Goal: Task Accomplishment & Management: Manage account settings

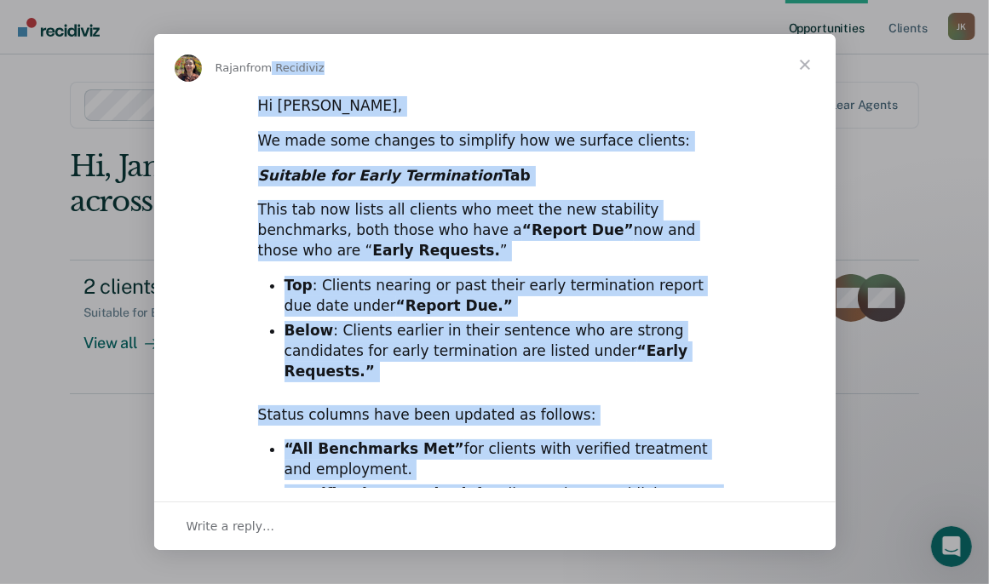
drag, startPoint x: 555, startPoint y: 464, endPoint x: 260, endPoint y: 82, distance: 483.4
click at [260, 82] on div "Rajan from Recidiviz Hi Janeca, We made some changes to simplify how we surface…" at bounding box center [495, 292] width 682 height 516
click at [800, 66] on span "Close" at bounding box center [804, 64] width 61 height 61
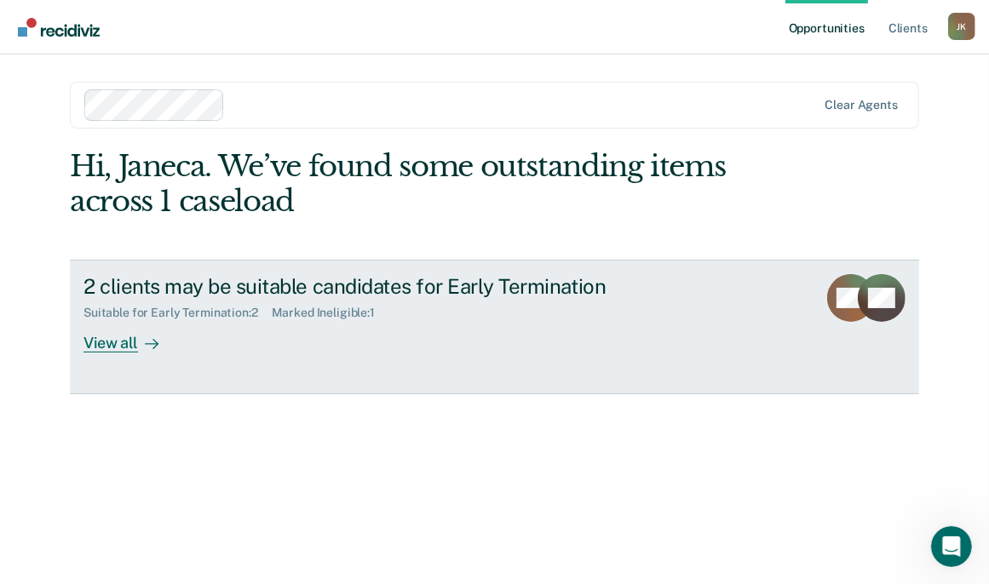
click at [152, 354] on div "View all" at bounding box center [130, 336] width 95 height 33
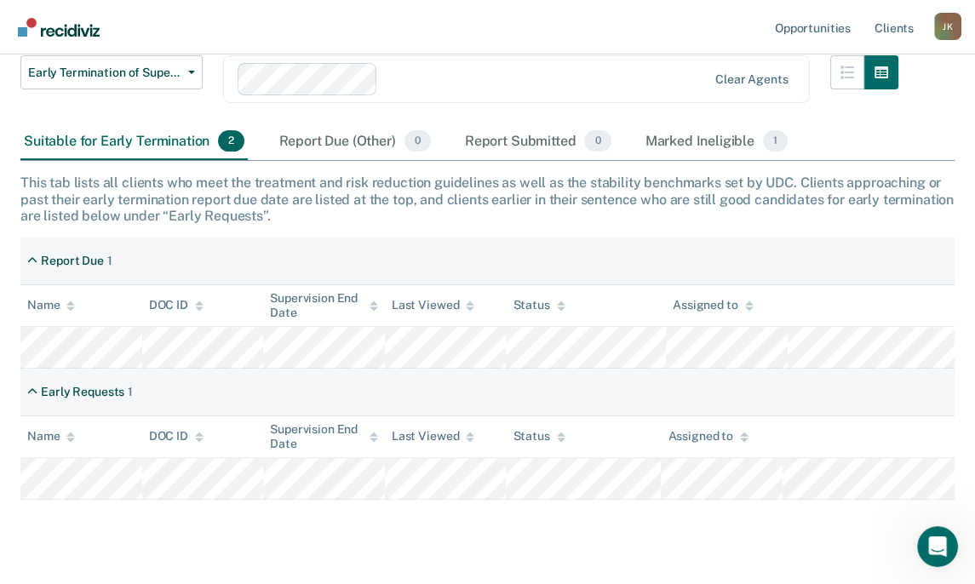
scroll to position [284, 0]
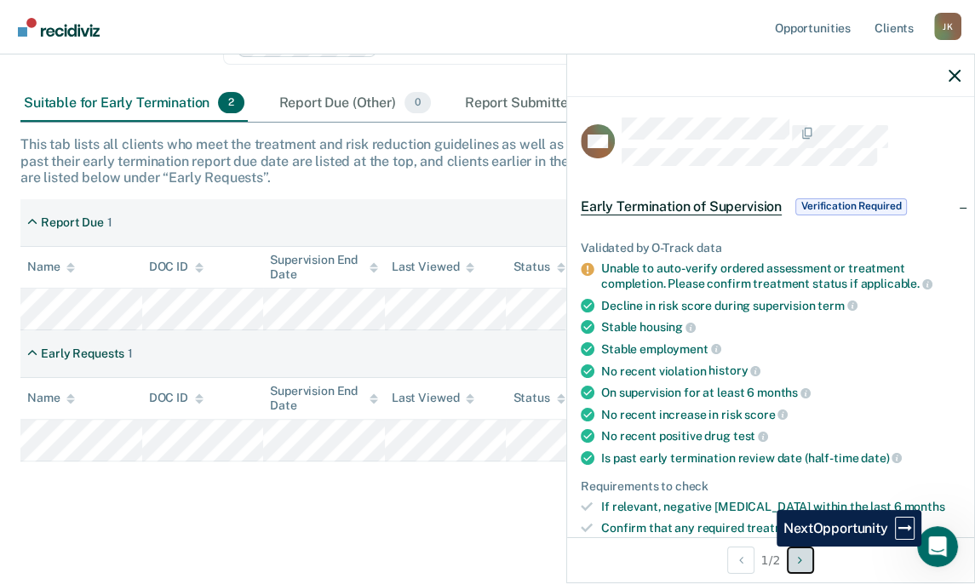
click at [787, 555] on button "Next Opportunity" at bounding box center [800, 560] width 27 height 27
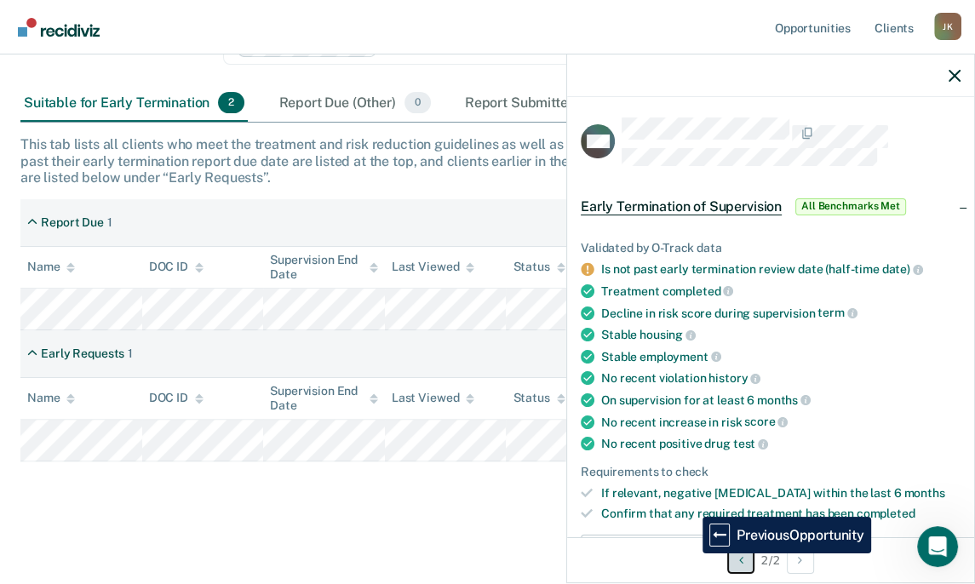
click at [728, 561] on button "Previous Opportunity" at bounding box center [741, 560] width 27 height 27
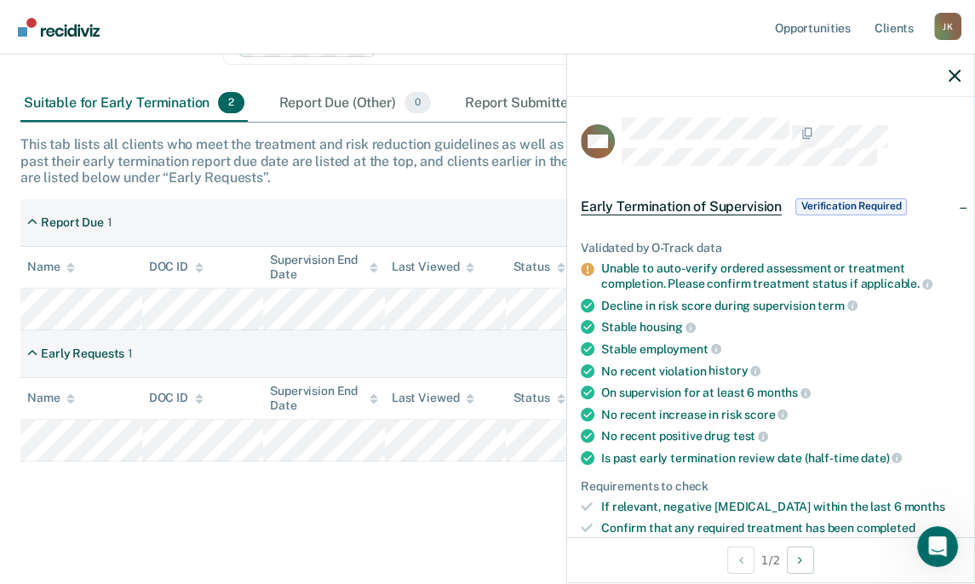
click at [811, 216] on span "Verification Required" at bounding box center [852, 206] width 112 height 17
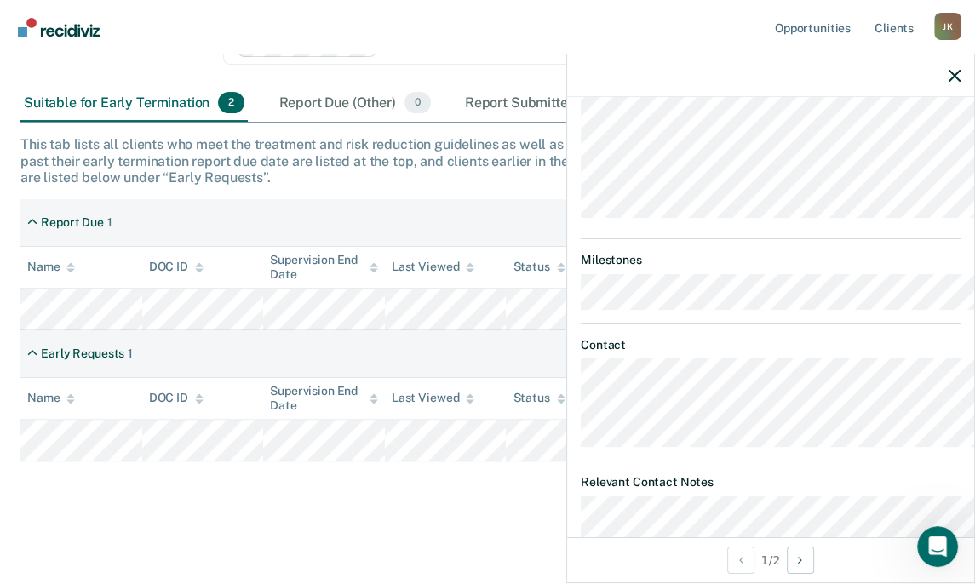
scroll to position [191, 0]
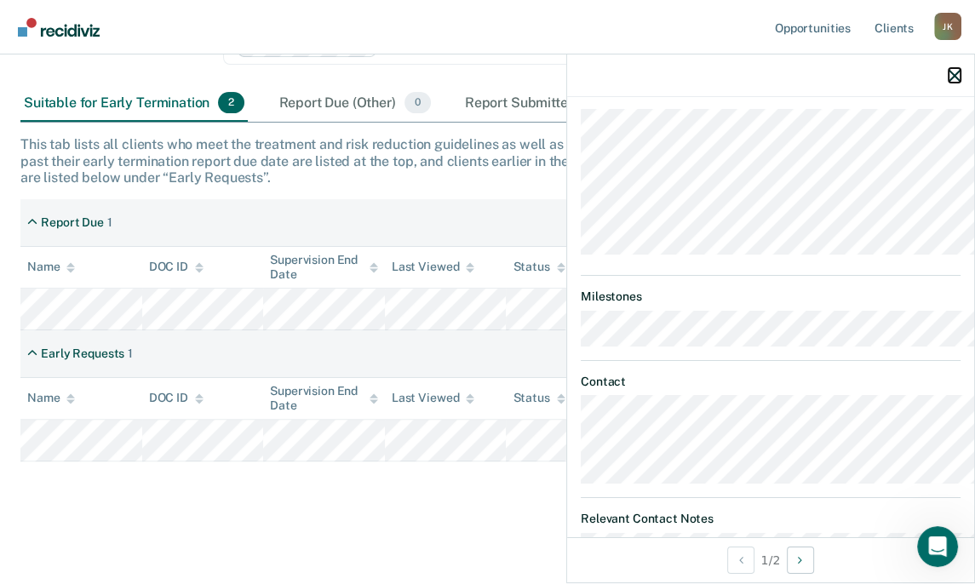
click at [951, 82] on icon "button" at bounding box center [955, 76] width 12 height 12
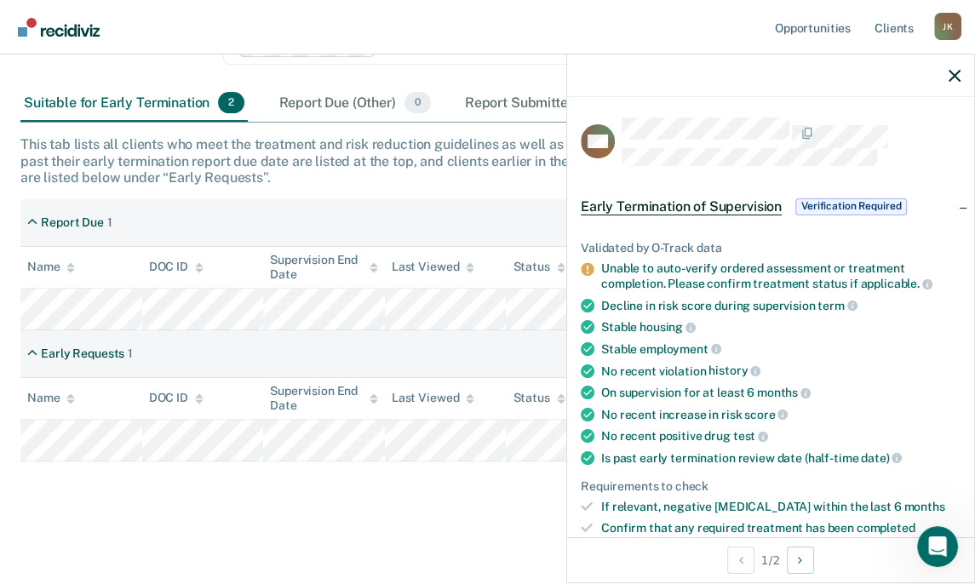
click at [605, 216] on span "Early Termination of Supervision" at bounding box center [681, 206] width 201 height 17
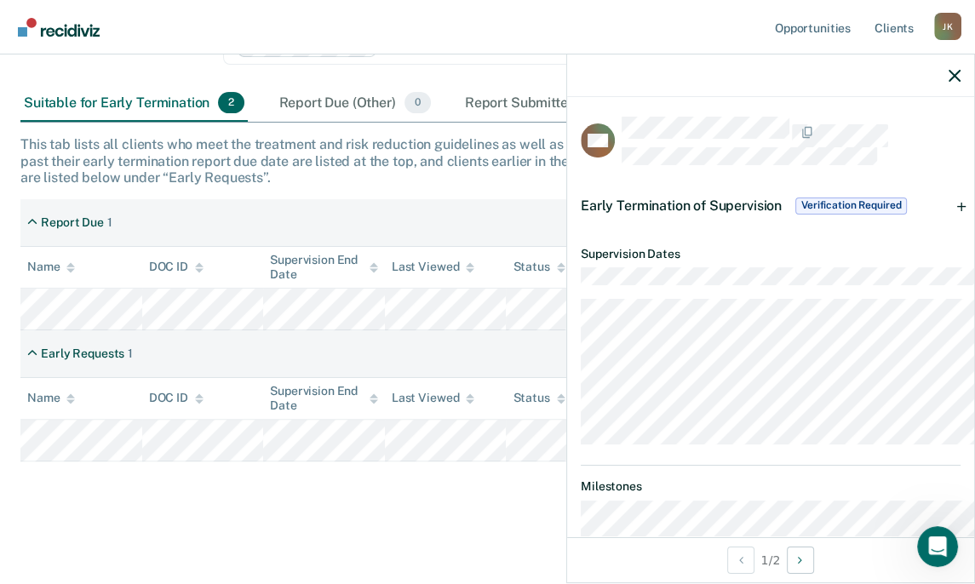
scroll to position [0, 0]
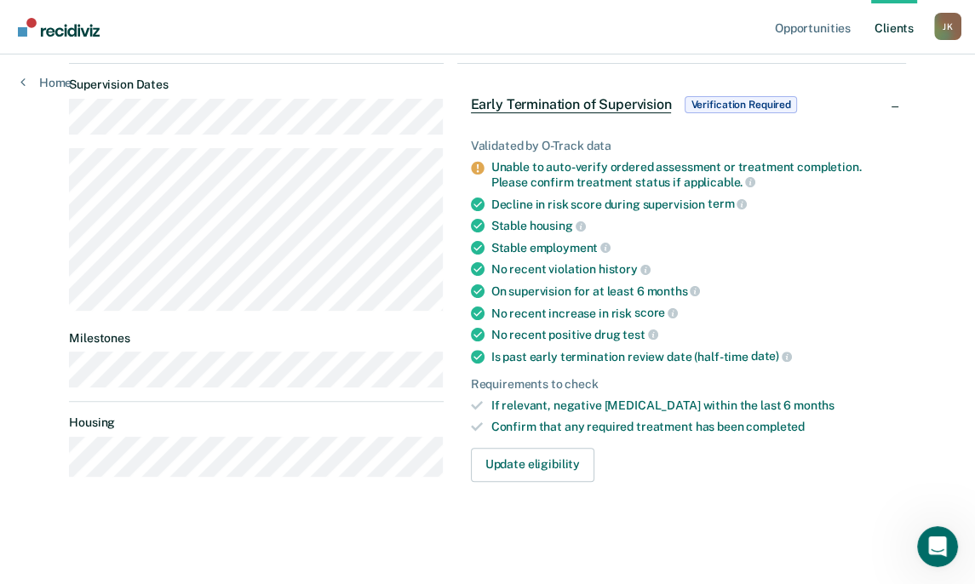
scroll to position [378, 0]
click at [579, 189] on div "Unable to auto-verify ordered assessment or treatment completion. Please confir…" at bounding box center [692, 174] width 401 height 29
click at [470, 197] on div "Validated by O-Track data Unable to auto-verify ordered assessment or treatment…" at bounding box center [681, 303] width 449 height 383
click at [566, 189] on div "Unable to auto-verify ordered assessment or treatment completion. Please confir…" at bounding box center [692, 174] width 401 height 29
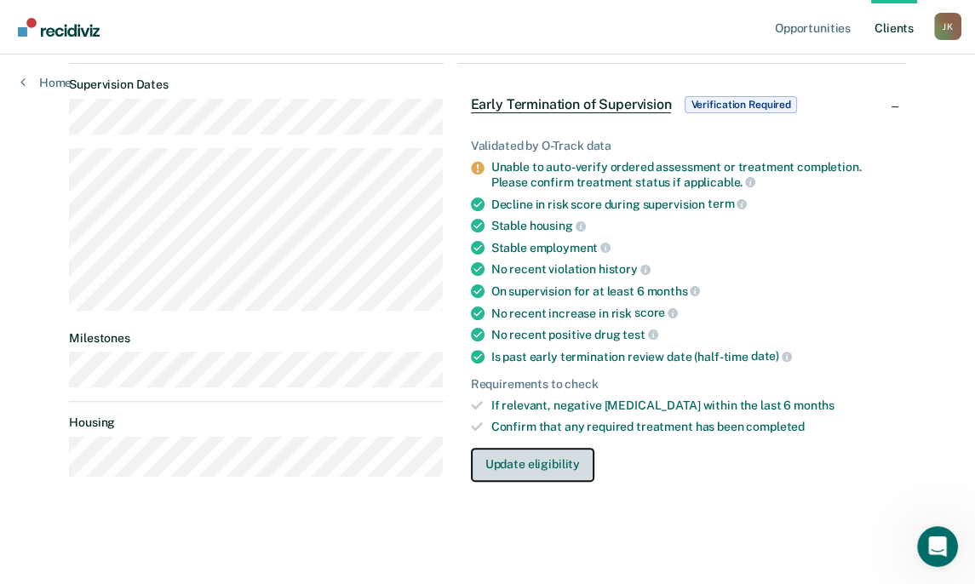
click at [595, 448] on button "Update eligibility" at bounding box center [533, 465] width 124 height 34
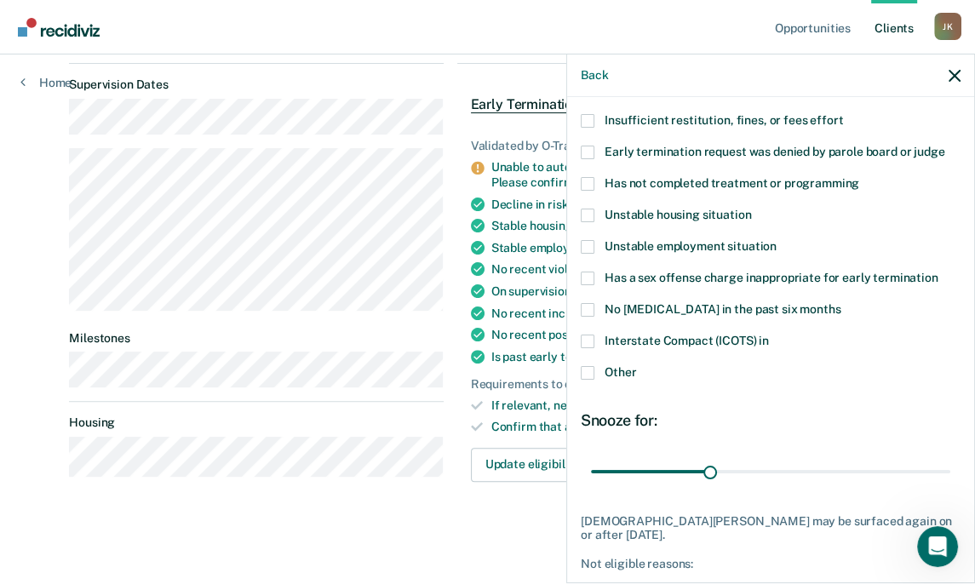
scroll to position [189, 0]
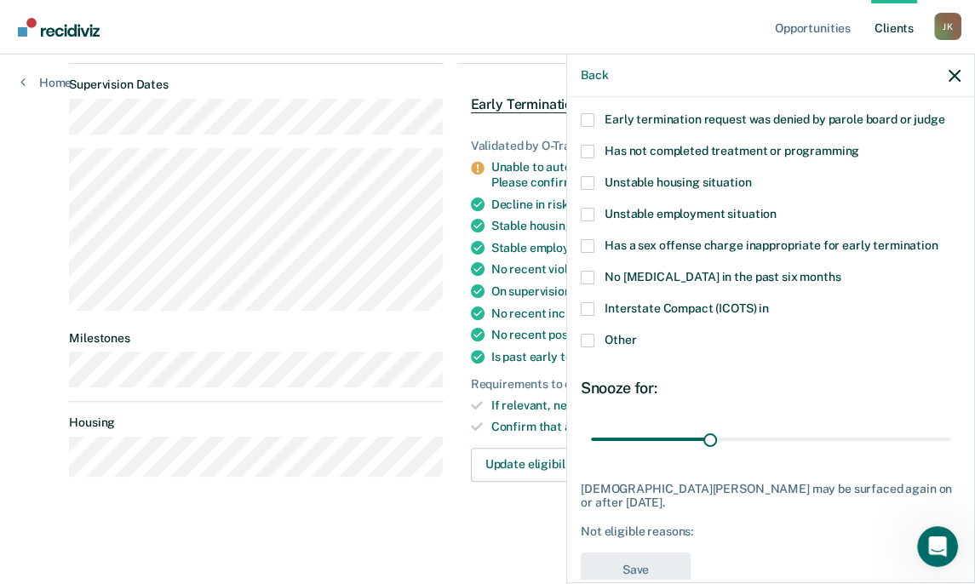
click at [581, 316] on span at bounding box center [588, 309] width 14 height 14
click at [769, 302] on input "Interstate Compact (ICOTS) in" at bounding box center [769, 302] width 0 height 0
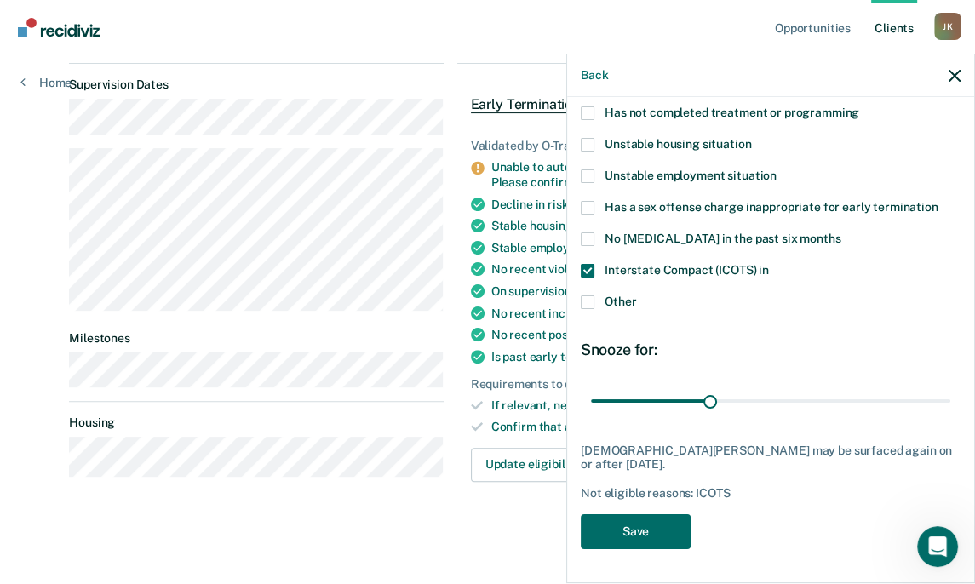
scroll to position [358, 0]
click at [582, 515] on button "Save" at bounding box center [636, 532] width 110 height 35
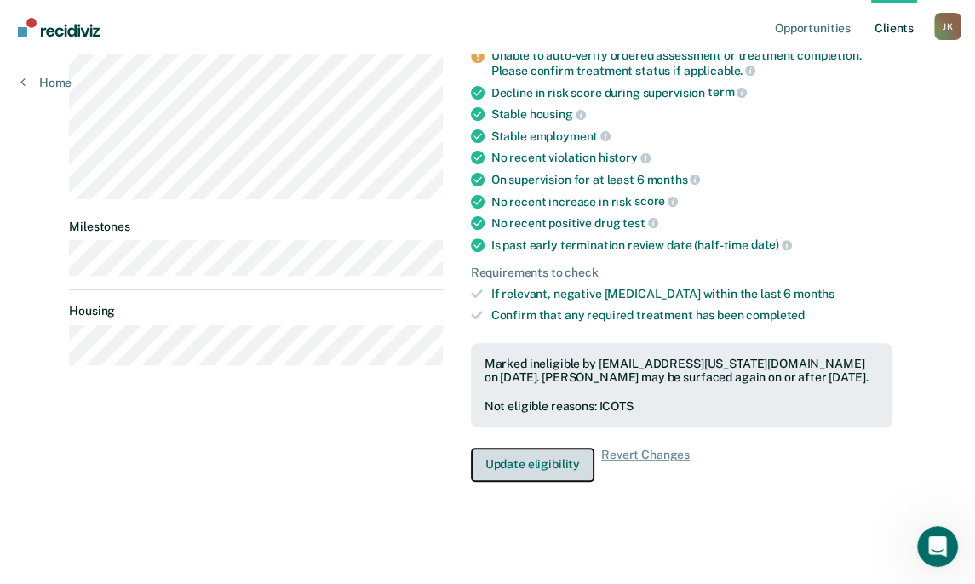
scroll to position [304, 0]
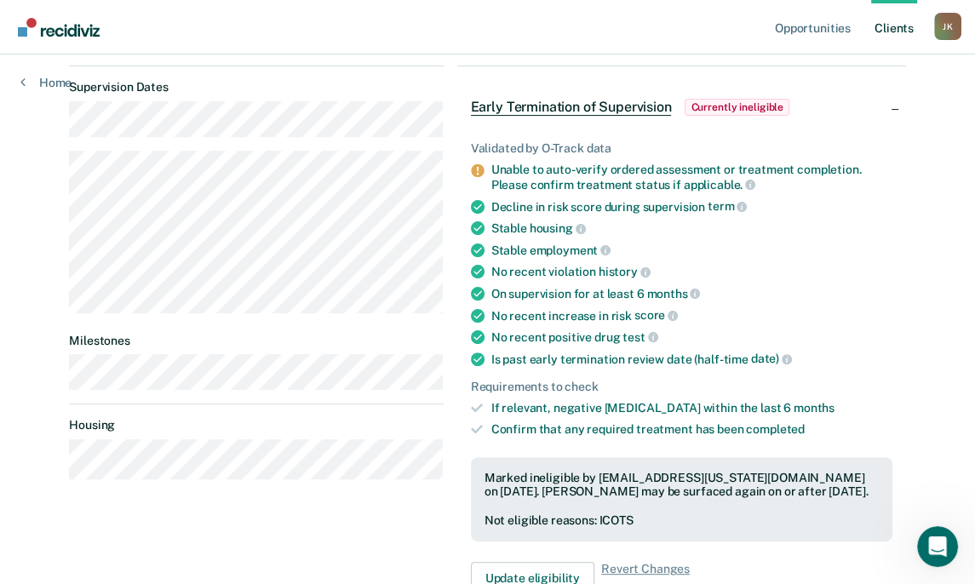
click at [26, 90] on div "Home" at bounding box center [46, 73] width 92 height 36
click at [26, 89] on icon at bounding box center [22, 82] width 5 height 14
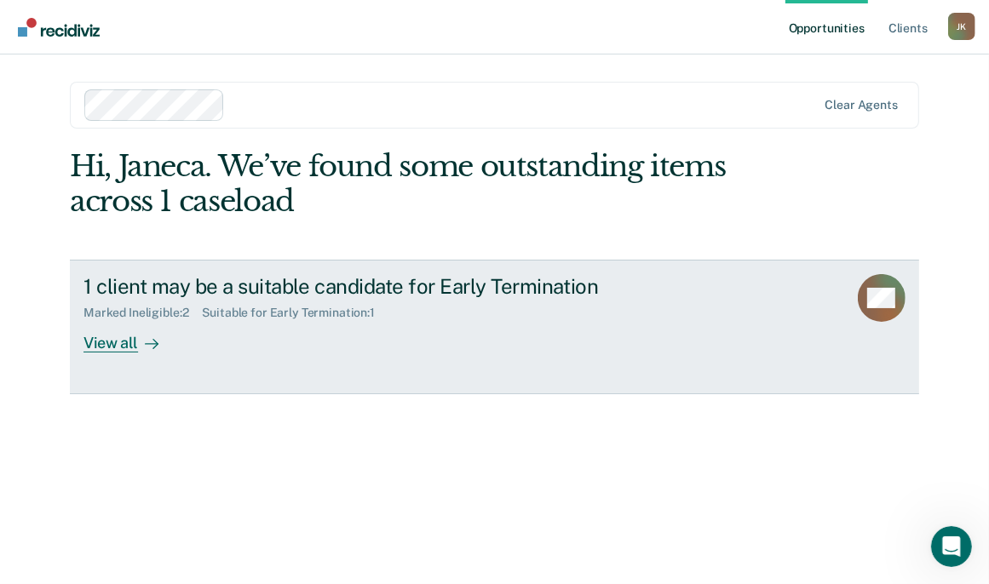
click at [114, 354] on div "View all" at bounding box center [130, 336] width 95 height 33
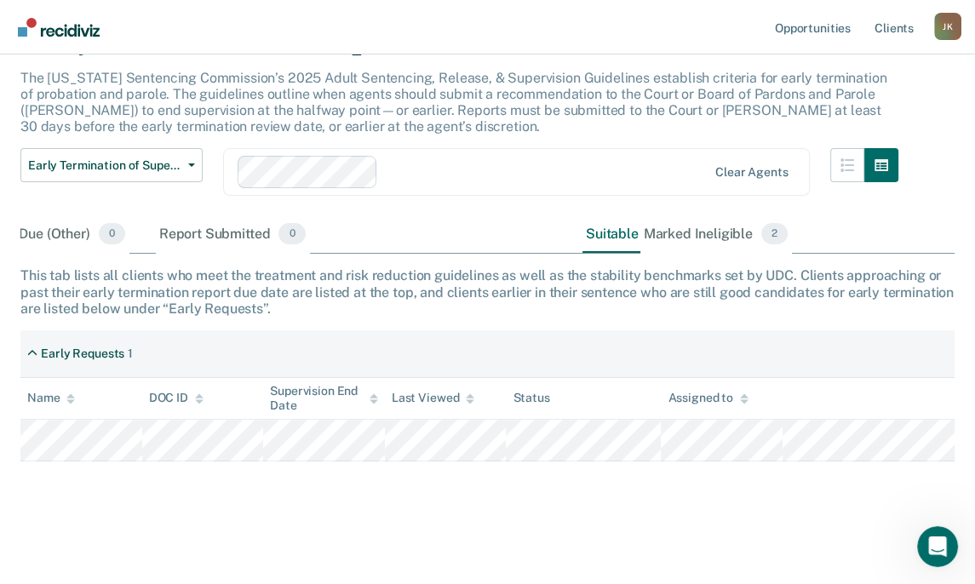
scroll to position [282, 0]
drag, startPoint x: 288, startPoint y: 460, endPoint x: 821, endPoint y: 524, distance: 537.1
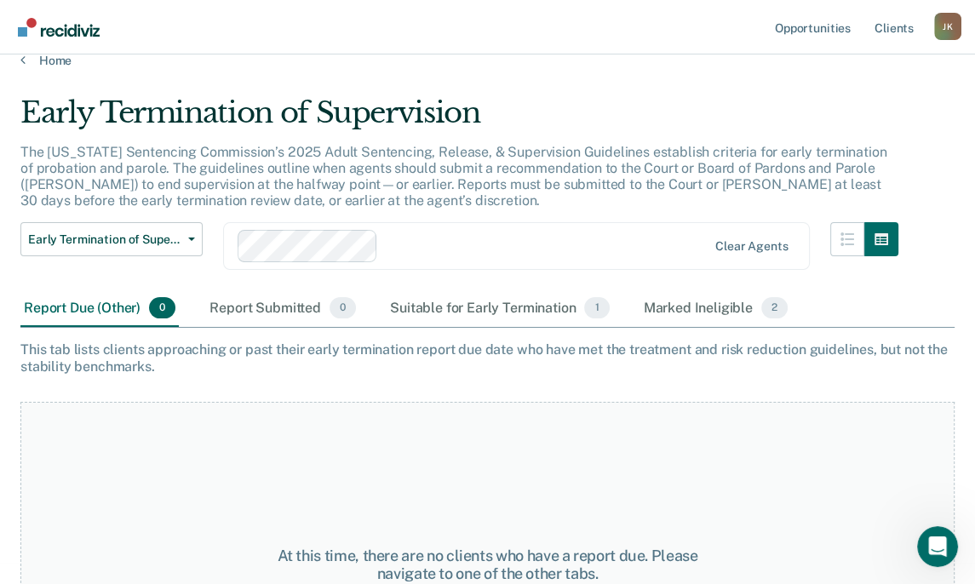
scroll to position [0, 0]
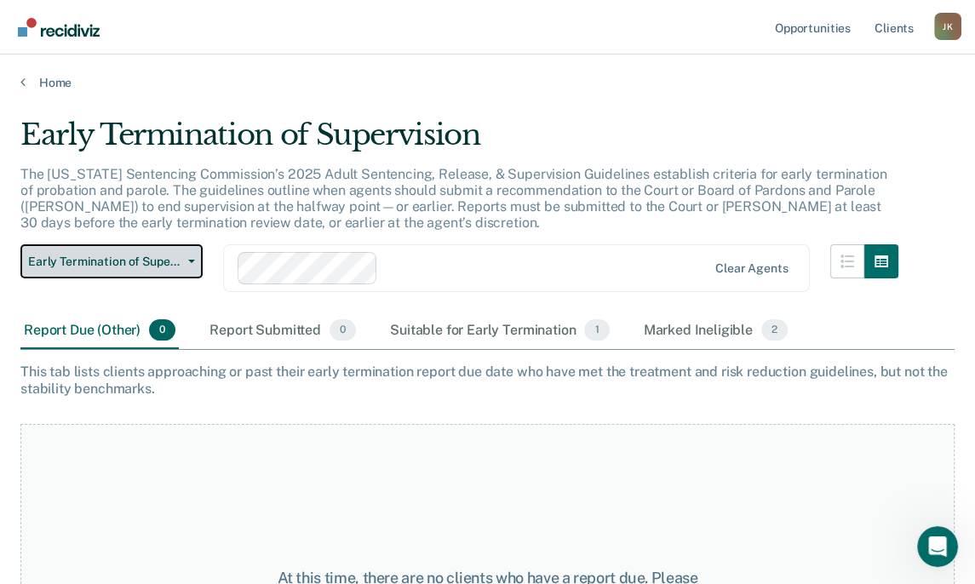
click at [199, 279] on button "Early Termination of Supervision" at bounding box center [111, 261] width 182 height 34
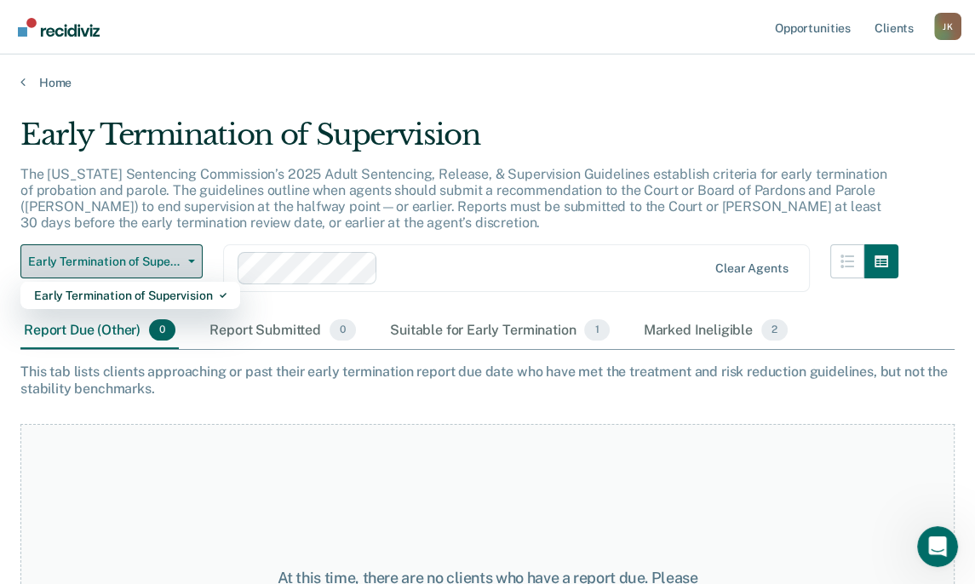
click at [199, 279] on button "Early Termination of Supervision" at bounding box center [111, 261] width 182 height 34
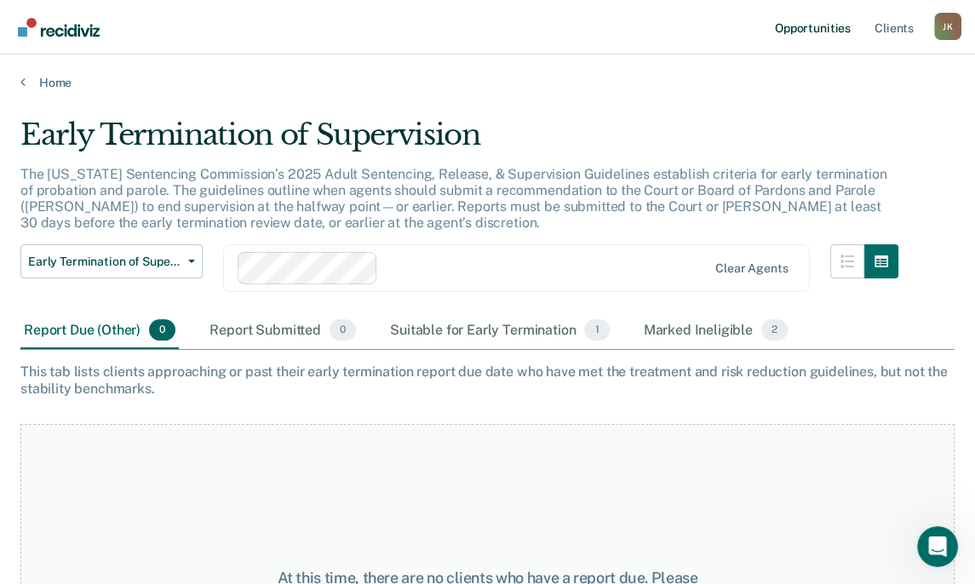
click at [812, 34] on link "Opportunities" at bounding box center [813, 27] width 83 height 55
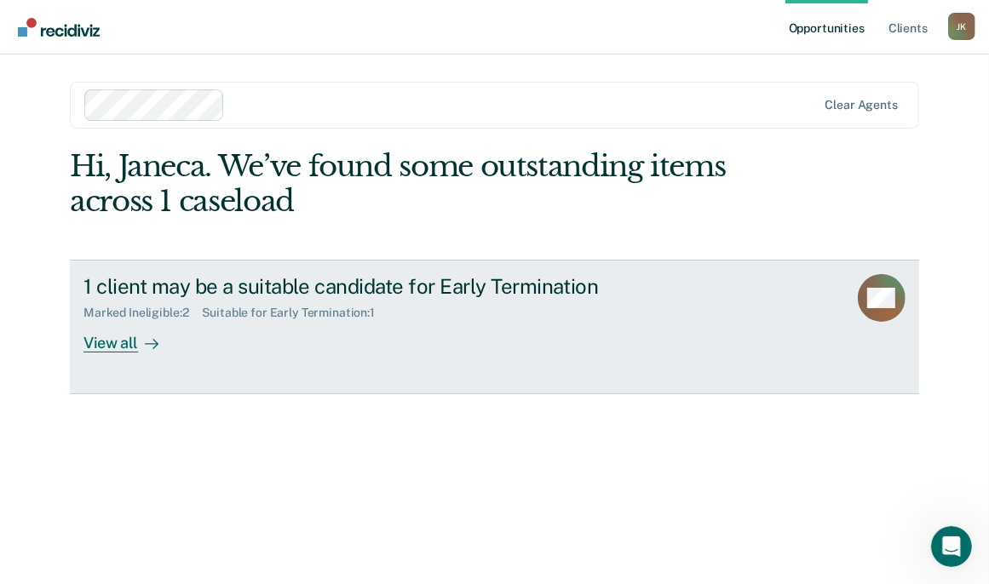
click at [145, 354] on div "View all" at bounding box center [130, 336] width 95 height 33
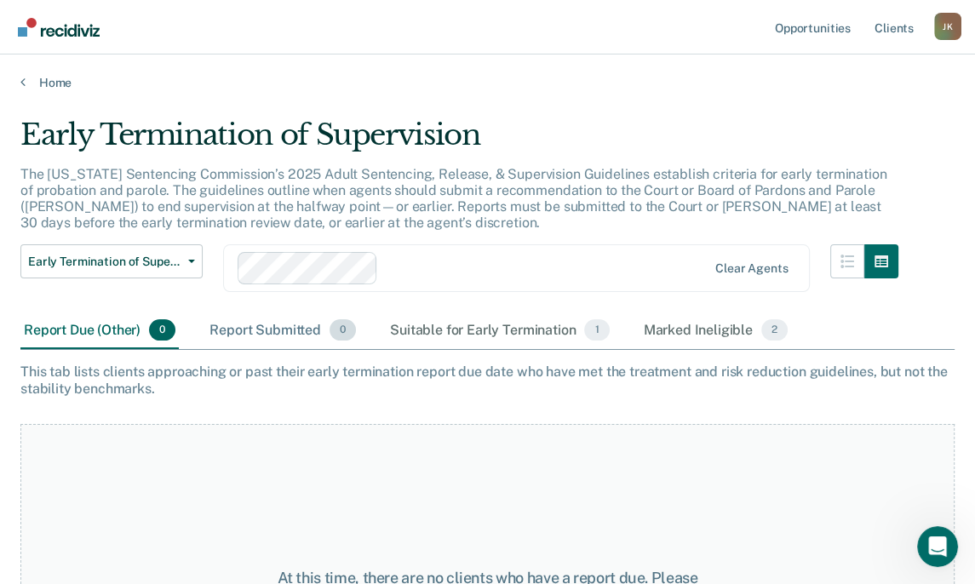
click at [295, 350] on div "Report Submitted 0" at bounding box center [282, 331] width 153 height 37
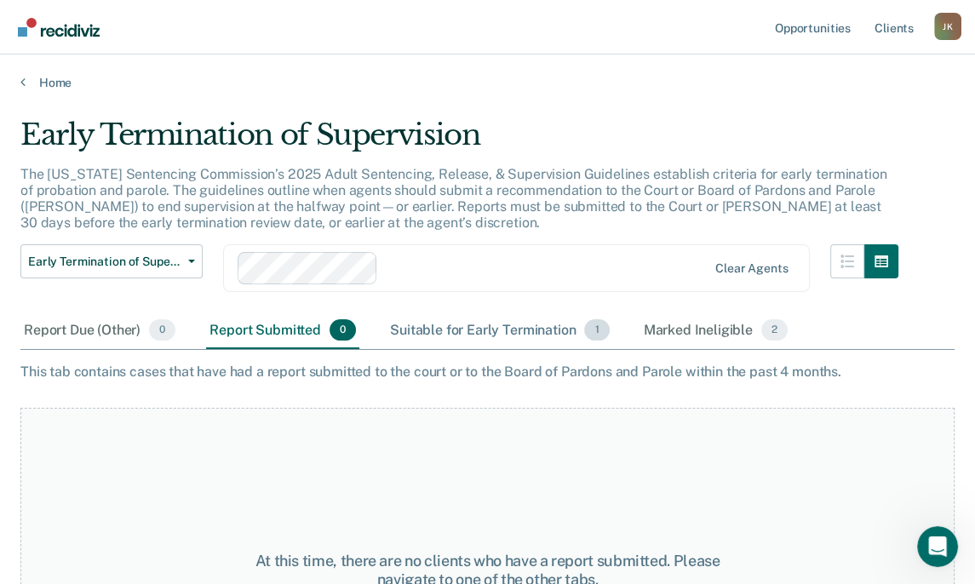
click at [499, 350] on div "Suitable for Early Termination 1" at bounding box center [500, 331] width 226 height 37
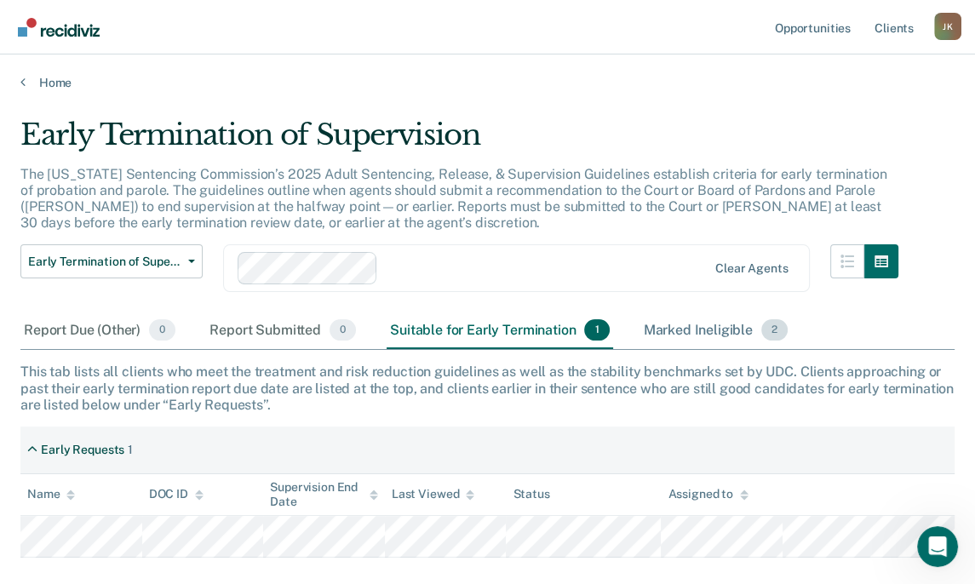
click at [792, 350] on div "Marked Ineligible 2" at bounding box center [717, 331] width 152 height 37
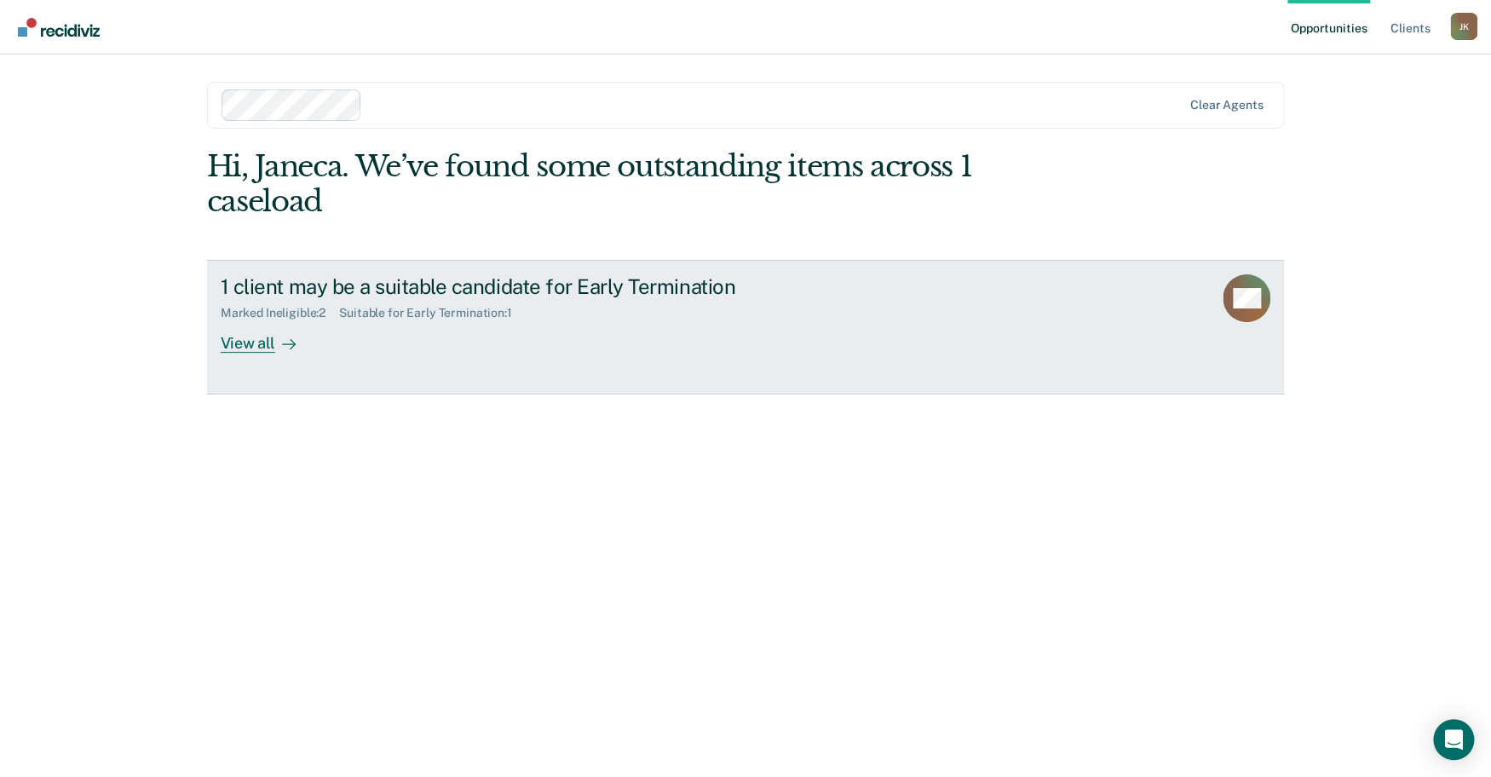
click at [256, 354] on div "View all" at bounding box center [268, 336] width 95 height 33
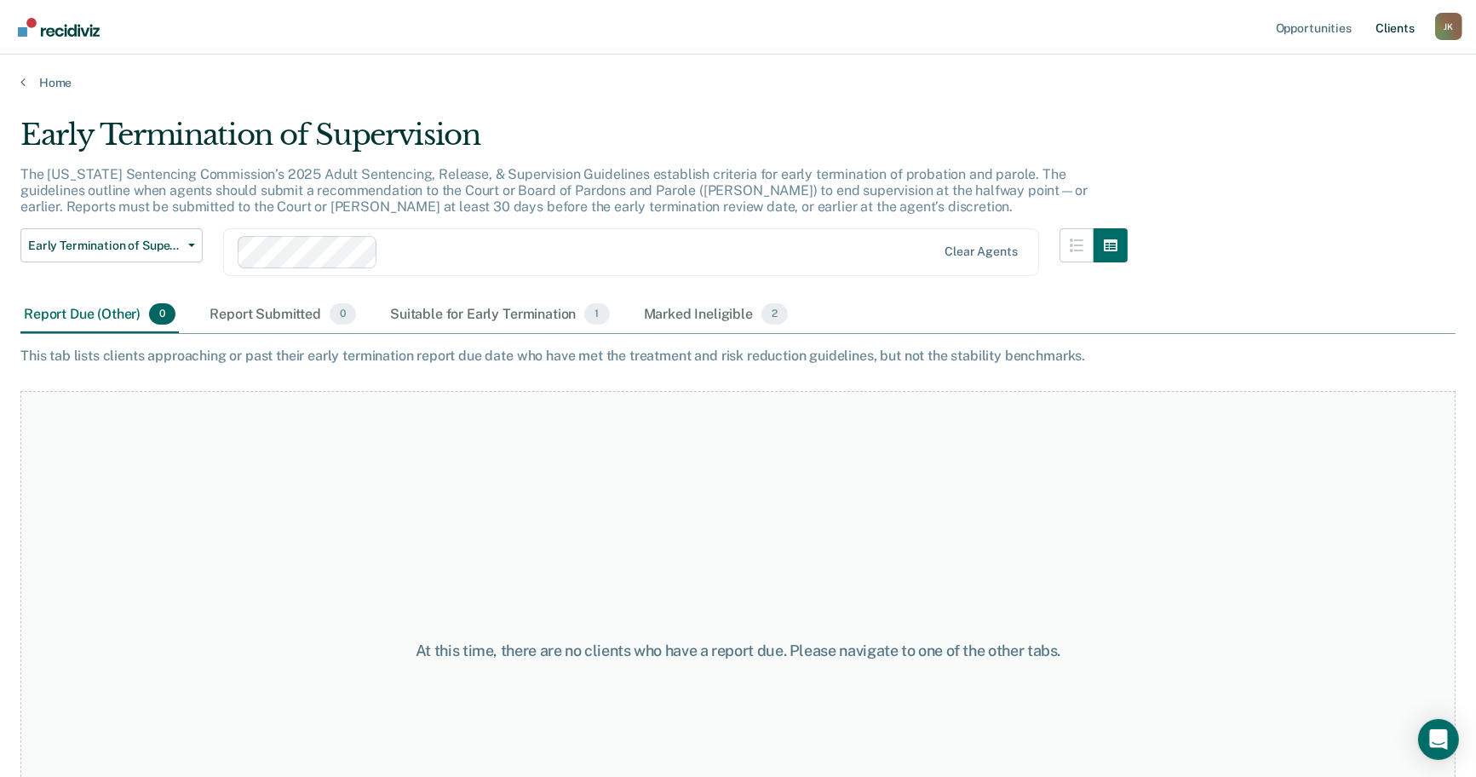
click at [988, 30] on link "Client s" at bounding box center [1395, 27] width 46 height 55
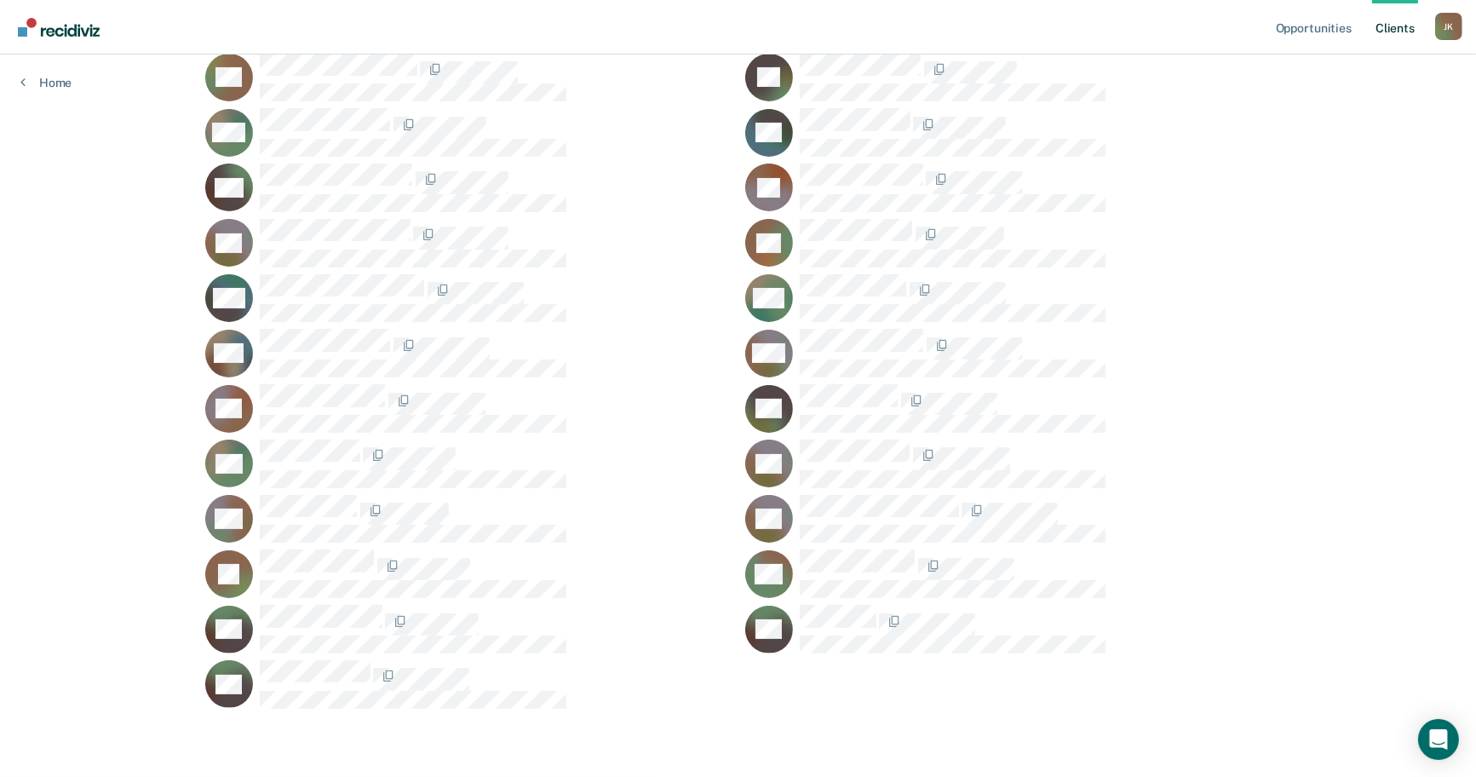
scroll to position [912, 0]
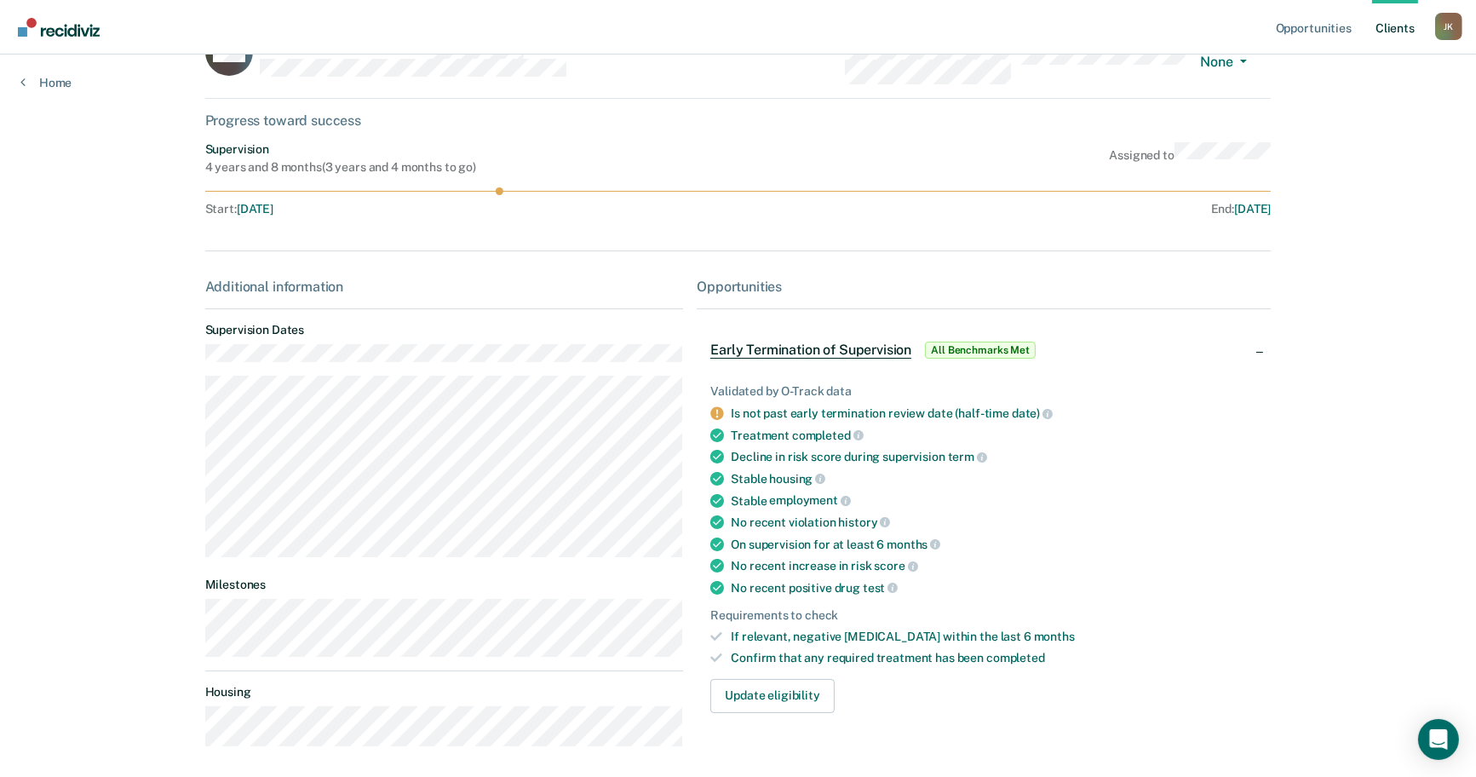
scroll to position [189, 0]
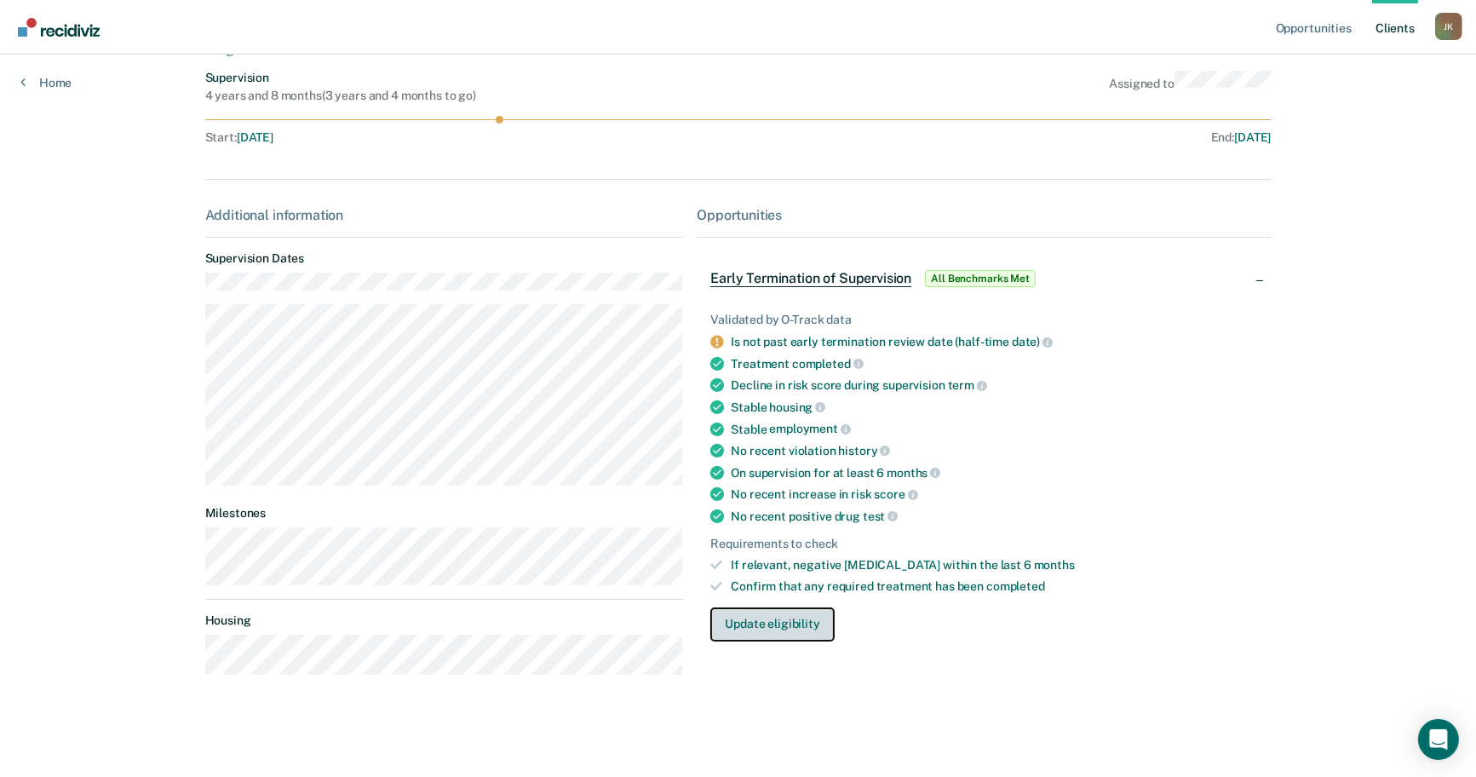
click at [834, 584] on button "Update eligibility" at bounding box center [772, 624] width 124 height 34
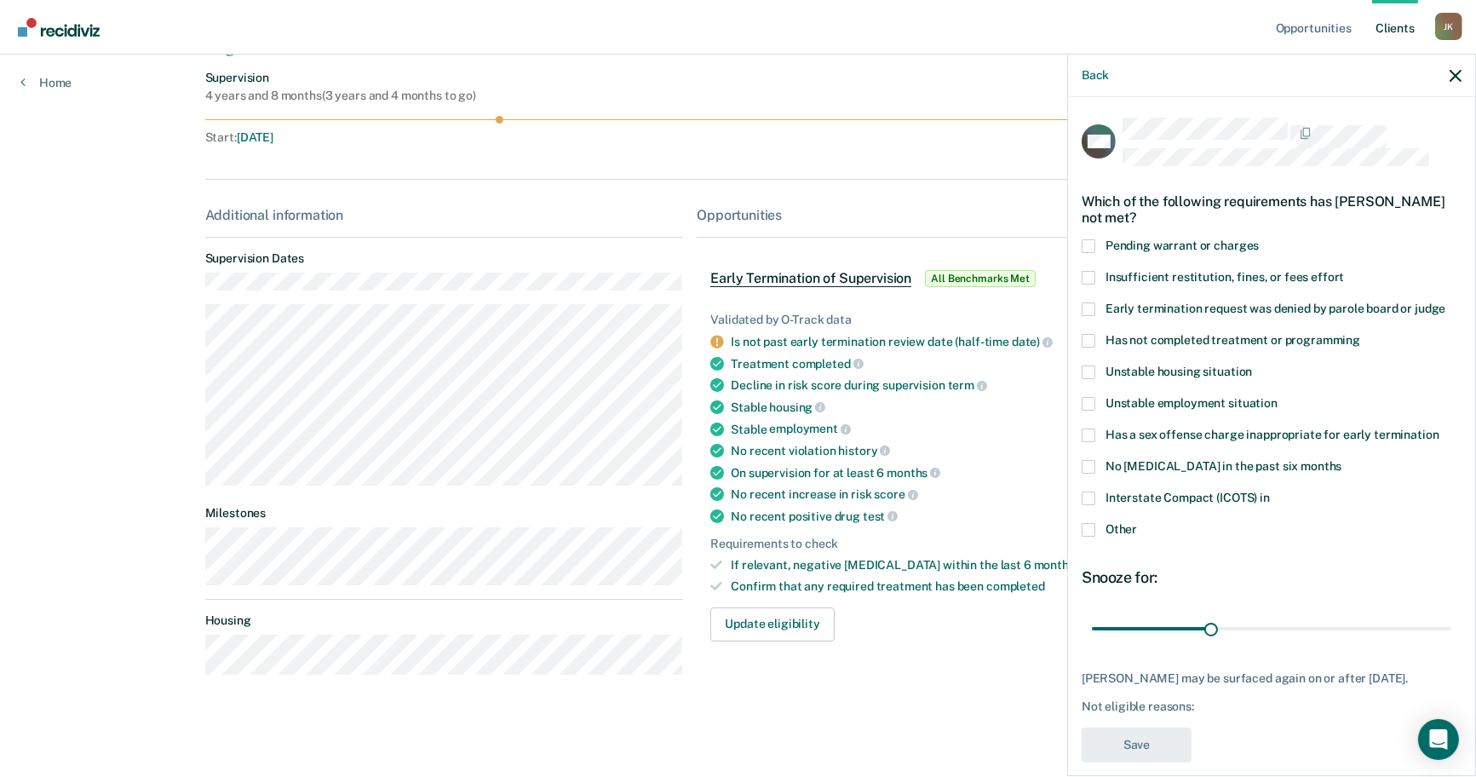
click at [988, 505] on span at bounding box center [1089, 499] width 14 height 14
click at [988, 492] on input "Interstate Compact (ICOTS) in" at bounding box center [1270, 492] width 0 height 0
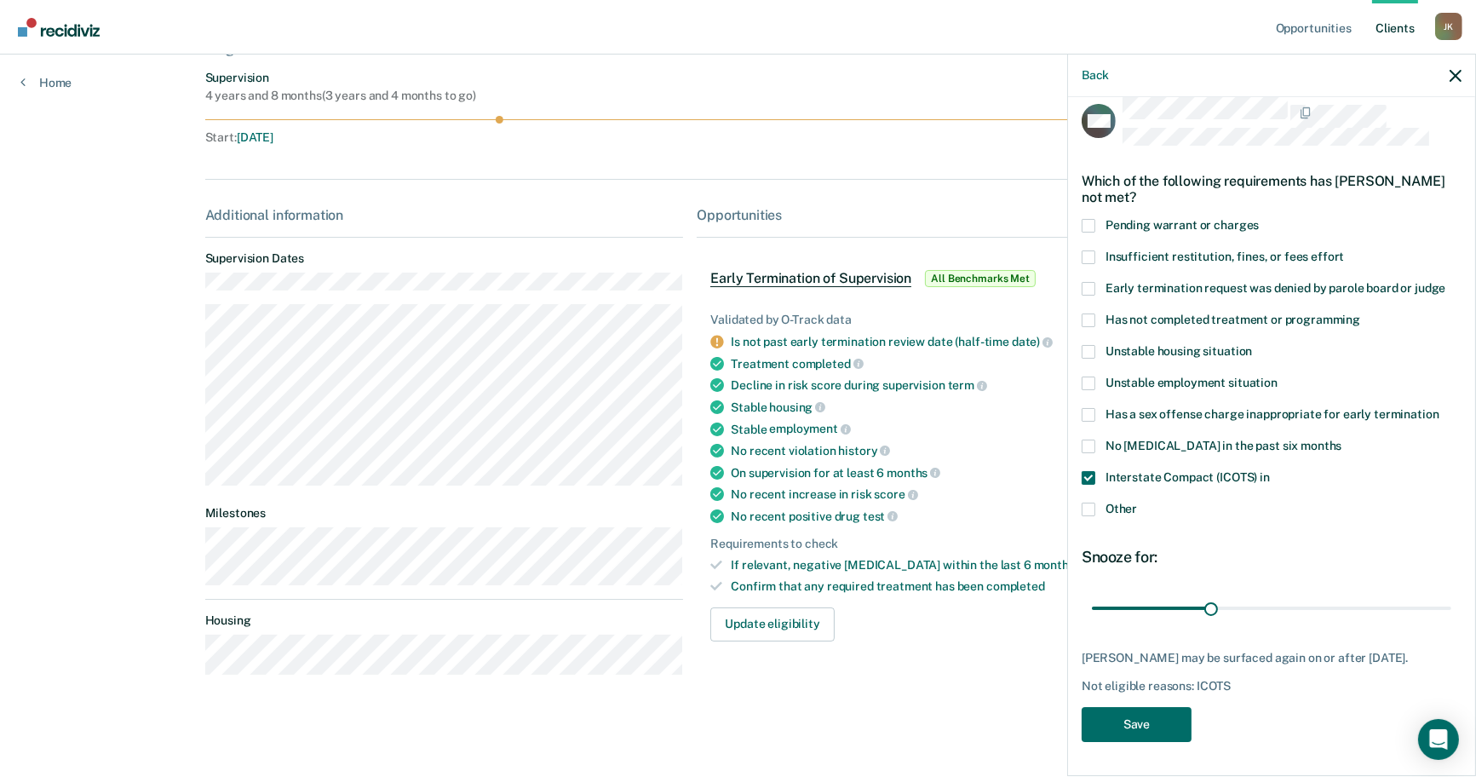
scroll to position [165, 0]
click at [988, 584] on button "Save" at bounding box center [1137, 724] width 110 height 35
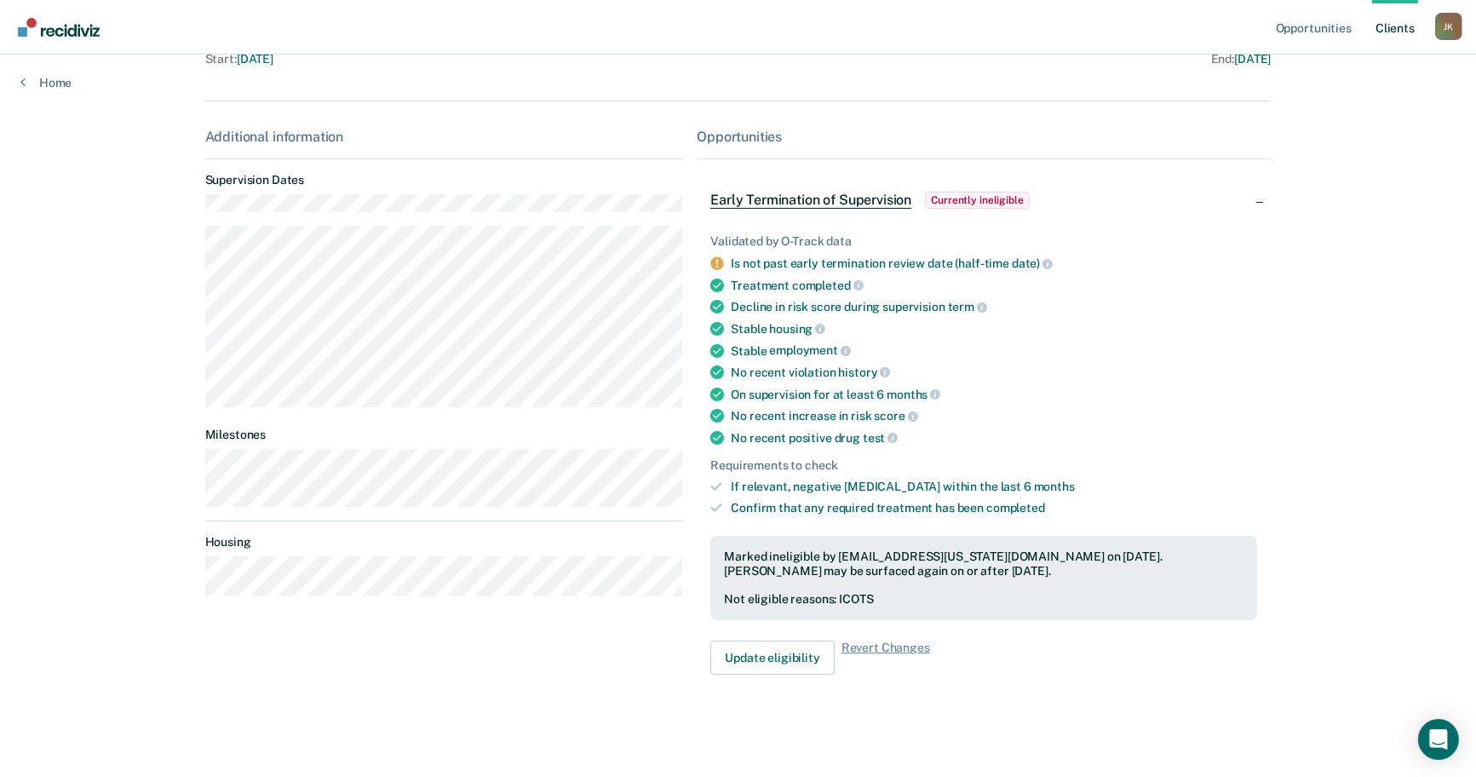
scroll to position [0, 0]
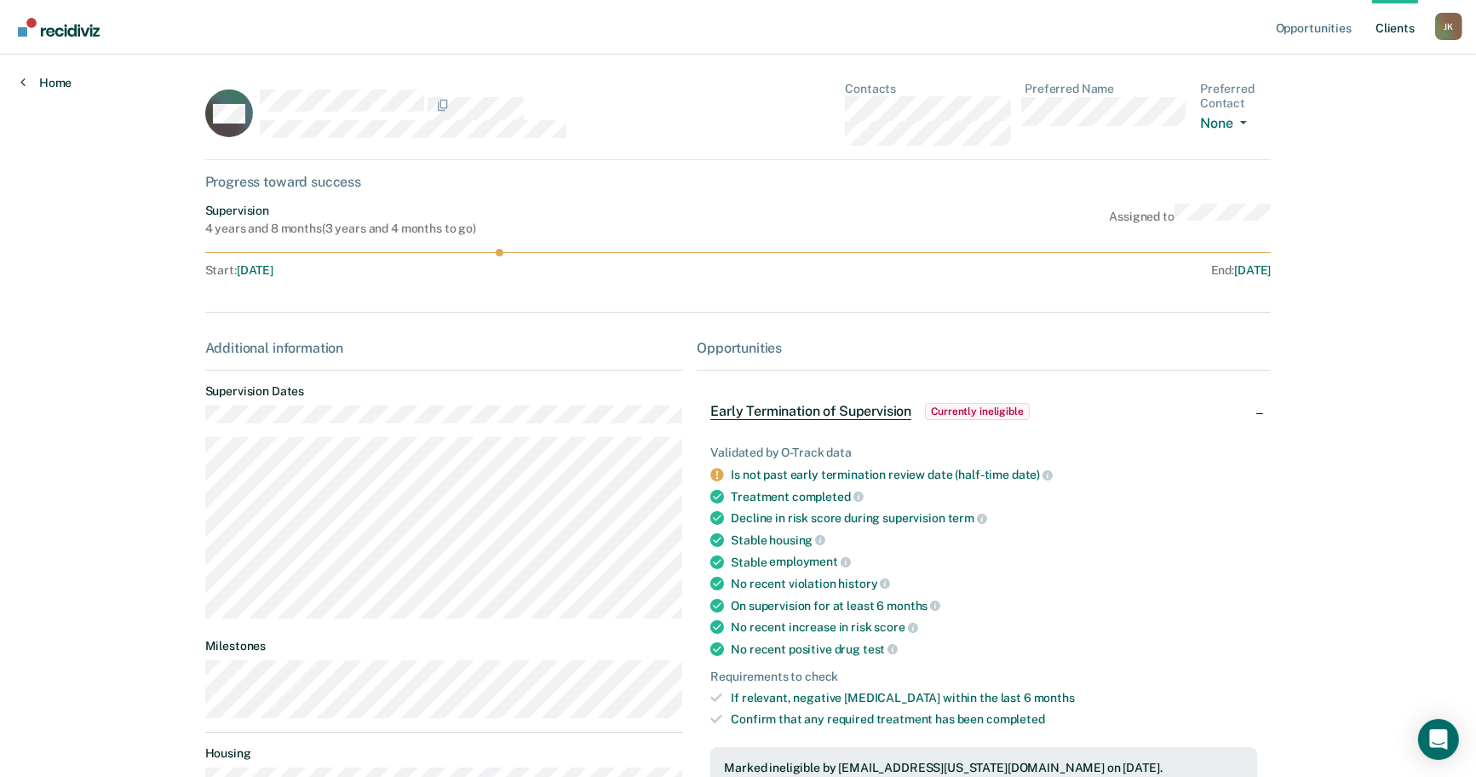
click at [43, 90] on link "Home" at bounding box center [45, 82] width 51 height 15
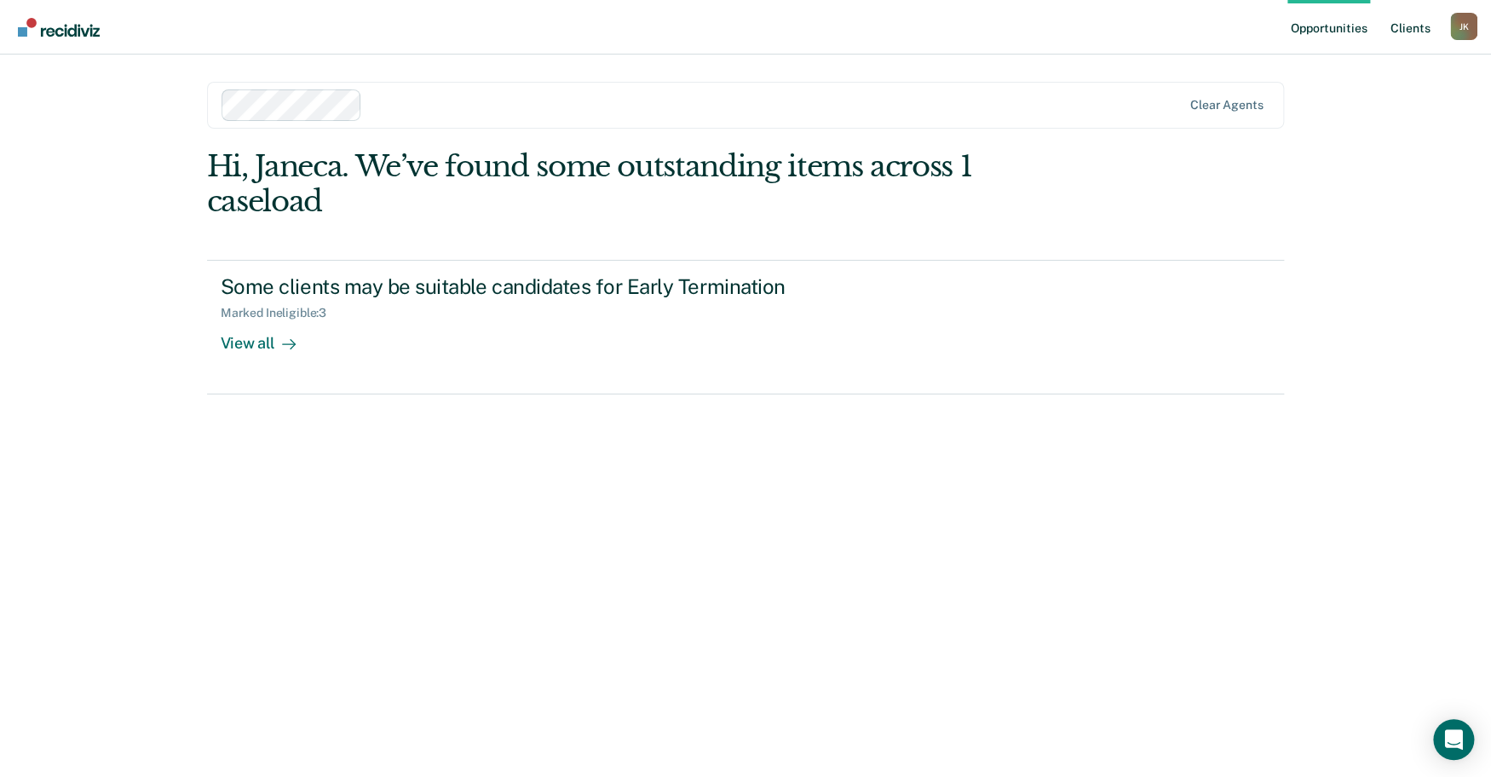
click at [988, 30] on link "Client s" at bounding box center [1410, 27] width 46 height 55
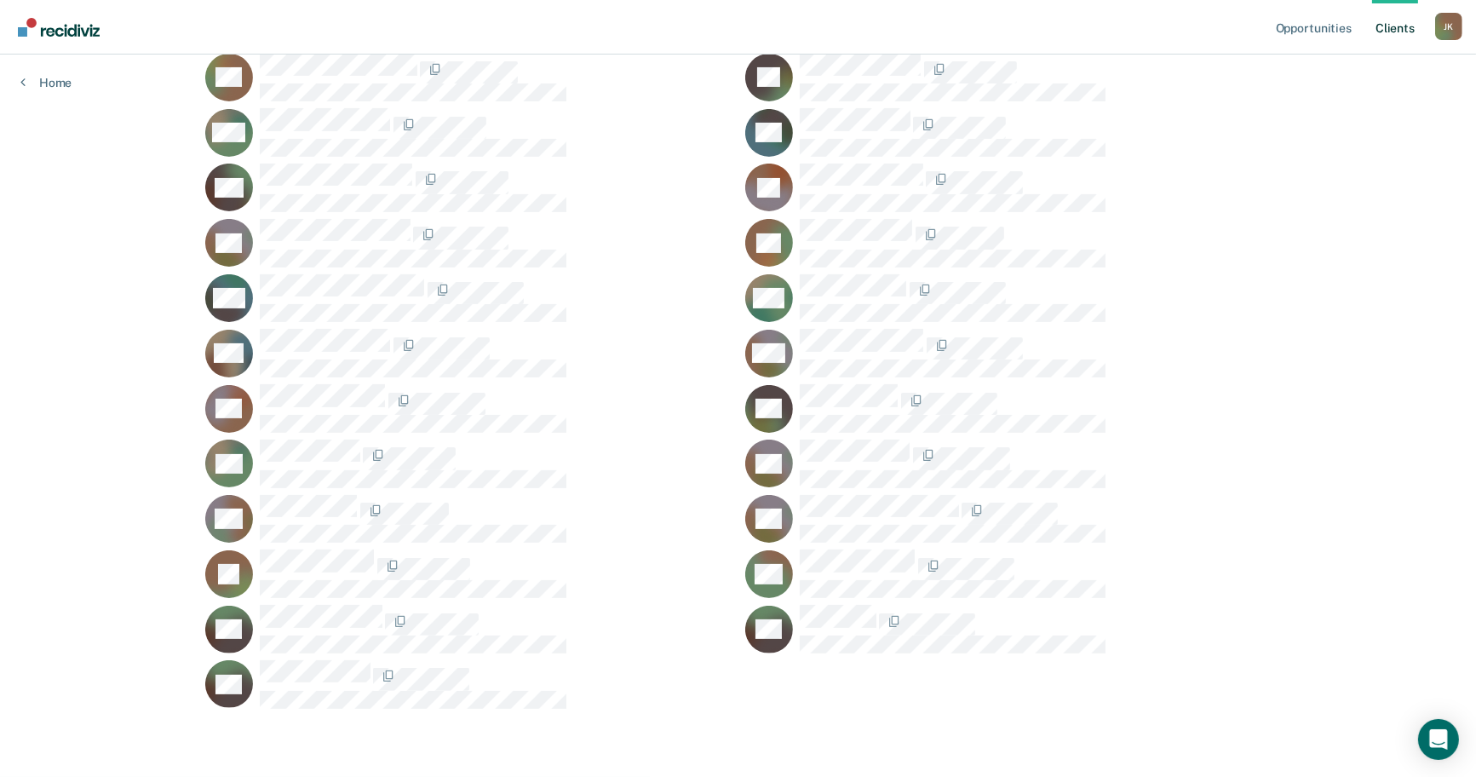
scroll to position [912, 0]
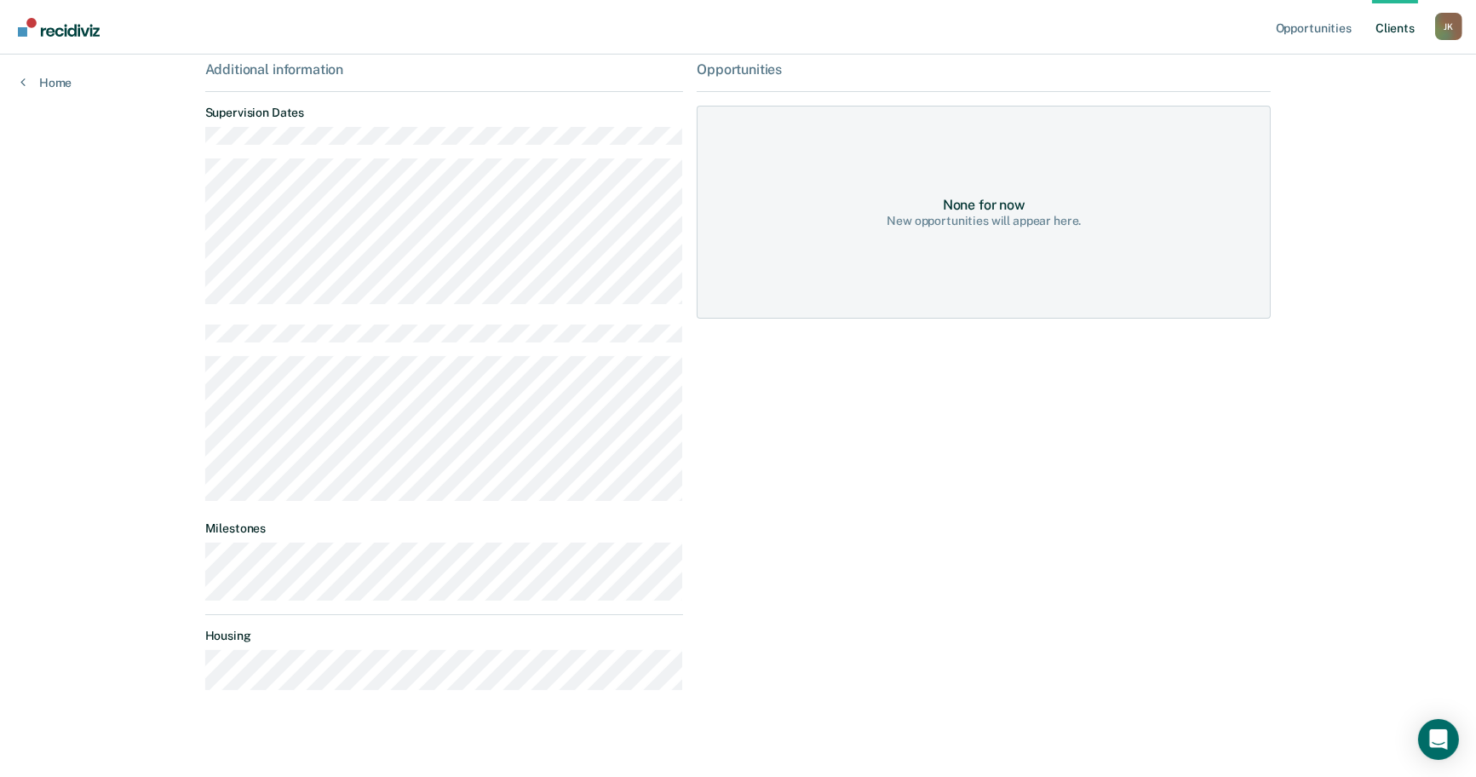
scroll to position [284, 0]
click at [650, 584] on main "JS Contacts Preferred Name Preferred Contact None Call Text Email None Progress…" at bounding box center [738, 258] width 1107 height 975
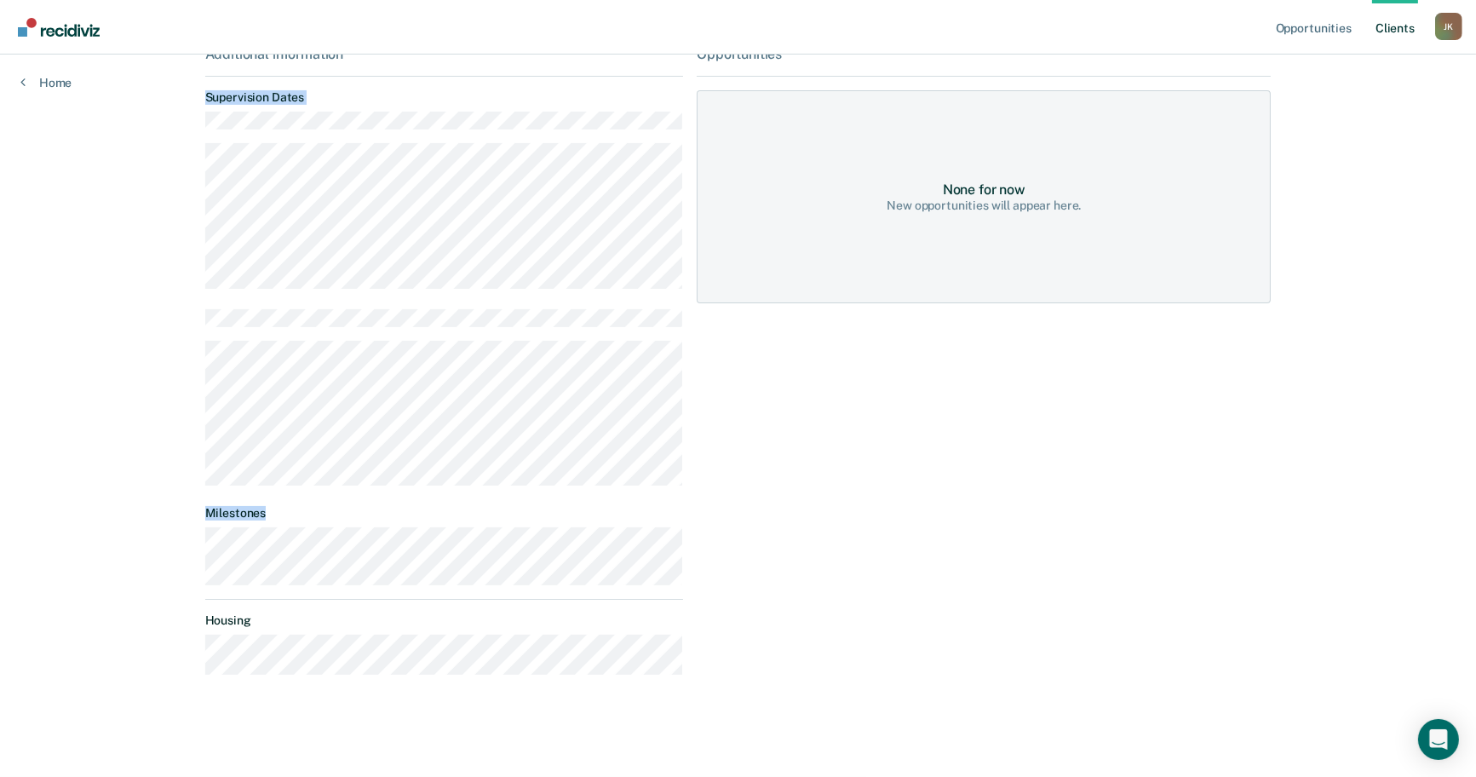
scroll to position [348, 0]
